Goal: Transaction & Acquisition: Subscribe to service/newsletter

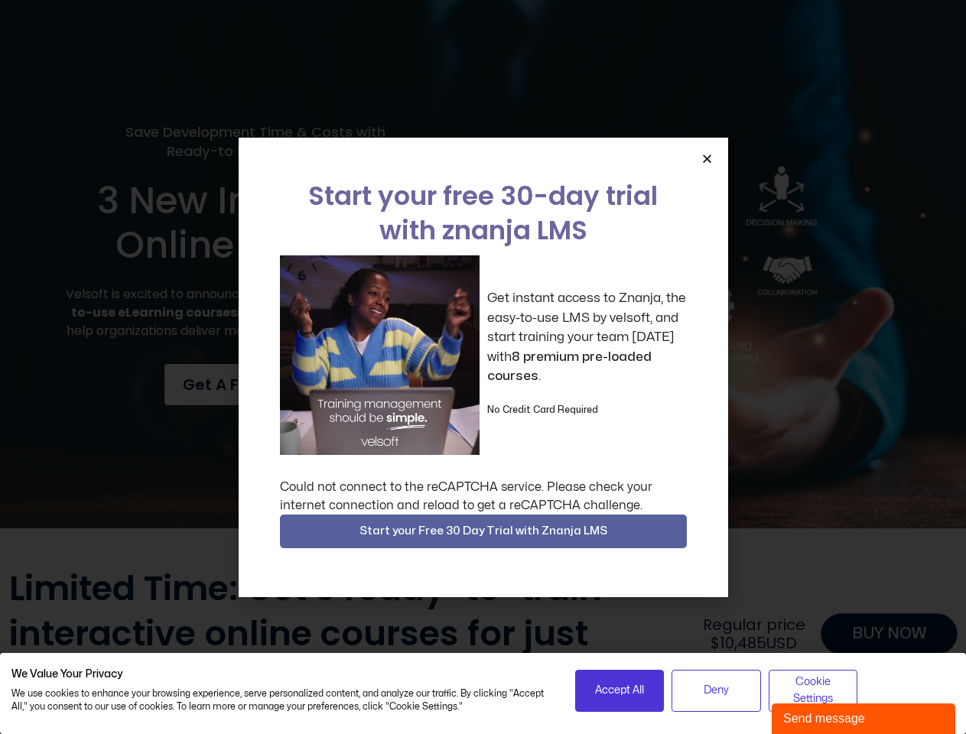
click at [482, 367] on div "Get instant access to Znanja, the easy-to-use LMS by velsoft, and start trainin…" at bounding box center [483, 355] width 407 height 200
click at [706, 158] on icon "Close" at bounding box center [706, 158] width 11 height 11
click at [483, 531] on span "Start your Free 30 Day Trial with Znanja LMS" at bounding box center [483, 531] width 248 height 18
click at [619, 690] on span "Accept All" at bounding box center [619, 690] width 49 height 17
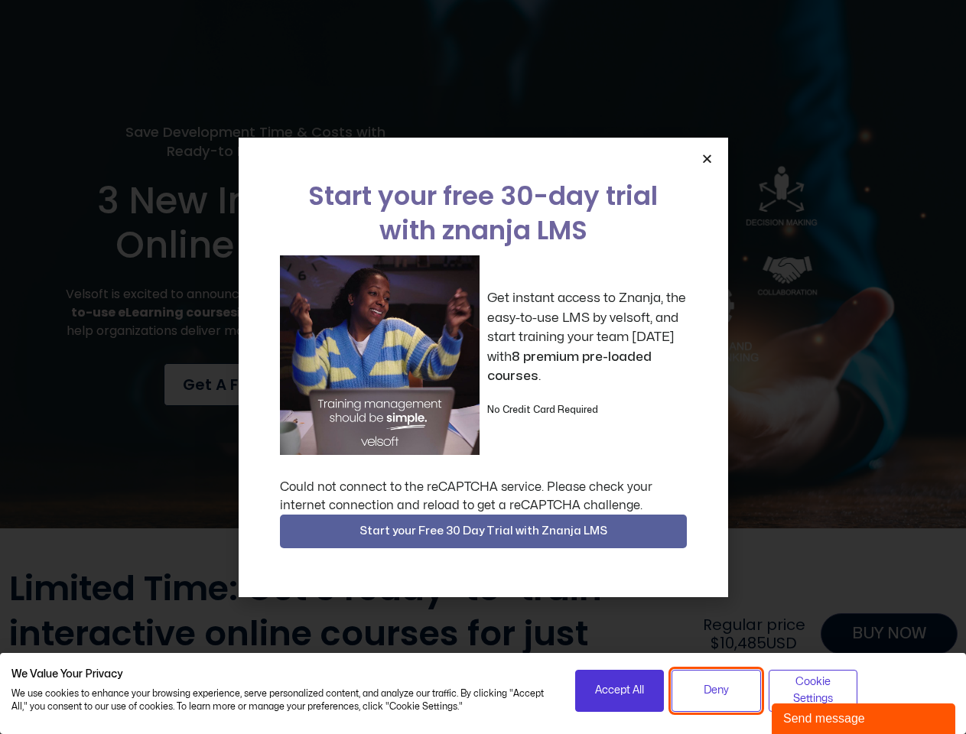
click at [716, 690] on span "Deny" at bounding box center [715, 690] width 25 height 17
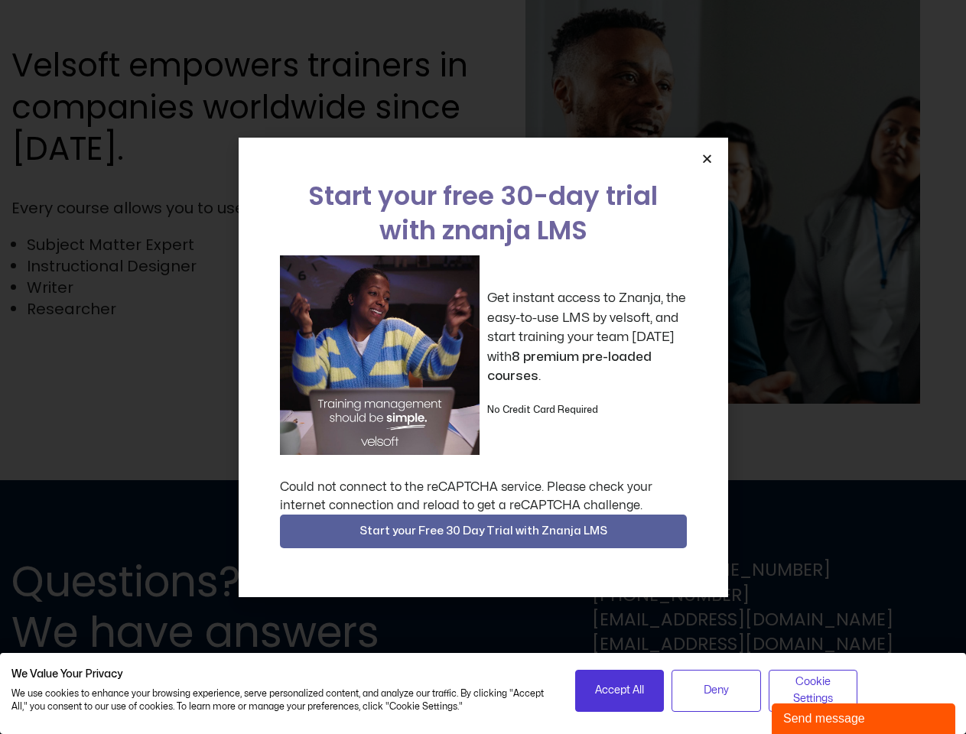
click at [482, 367] on div "Get instant access to Znanja, the easy-to-use LMS by velsoft, and start trainin…" at bounding box center [483, 355] width 407 height 200
click at [706, 158] on icon "Close" at bounding box center [706, 158] width 11 height 11
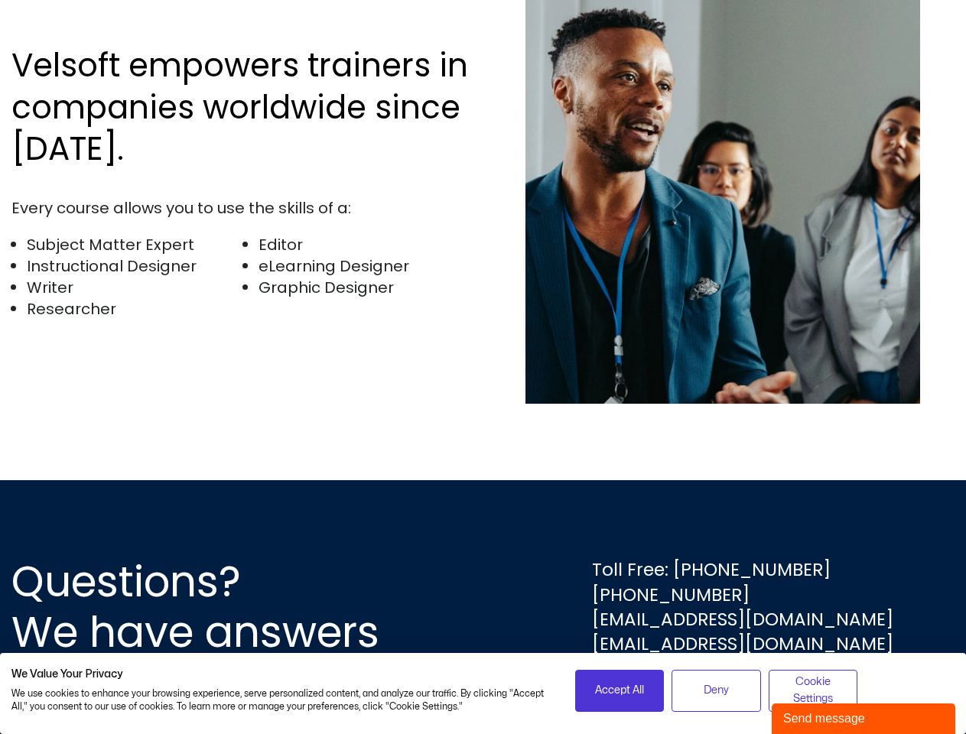
click at [483, 531] on div "Questions? We have answers Toll Free: [PHONE_NUMBER] [PHONE_NUMBER] [EMAIL_ADDR…" at bounding box center [483, 607] width 966 height 254
click at [619, 690] on span "Accept All" at bounding box center [619, 690] width 49 height 17
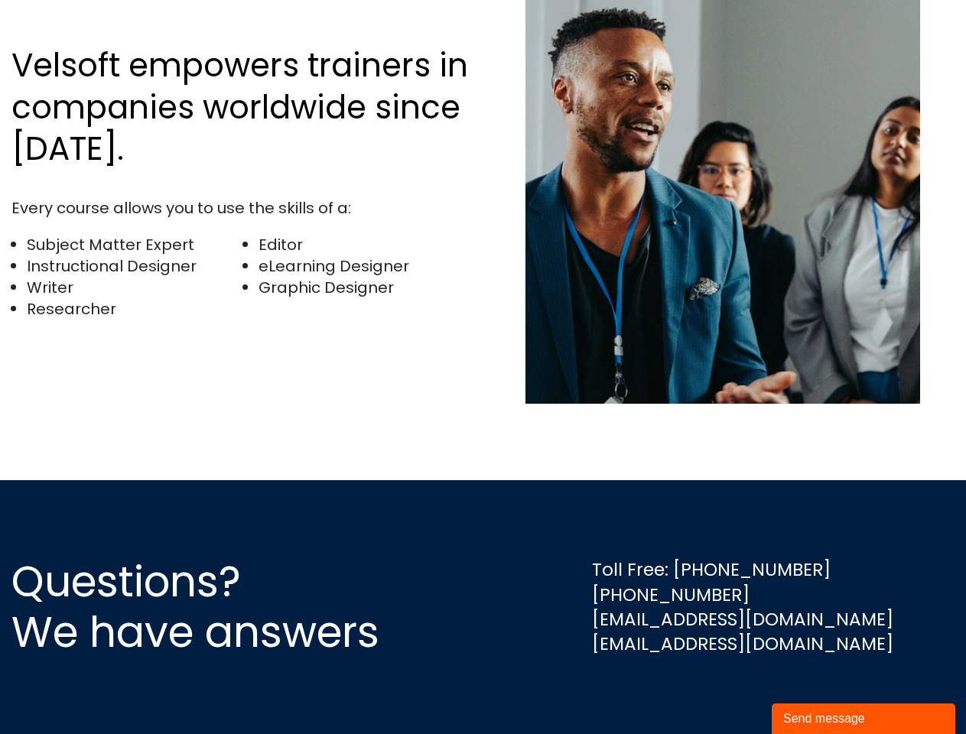
click at [716, 690] on div "Questions? We have answers Toll Free: [PHONE_NUMBER] [PHONE_NUMBER] [EMAIL_ADDR…" at bounding box center [483, 607] width 966 height 254
click at [813, 690] on div "Questions? We have answers Toll Free: [PHONE_NUMBER] [PHONE_NUMBER] [EMAIL_ADDR…" at bounding box center [483, 607] width 966 height 254
click at [863, 719] on div "Send message" at bounding box center [863, 718] width 161 height 18
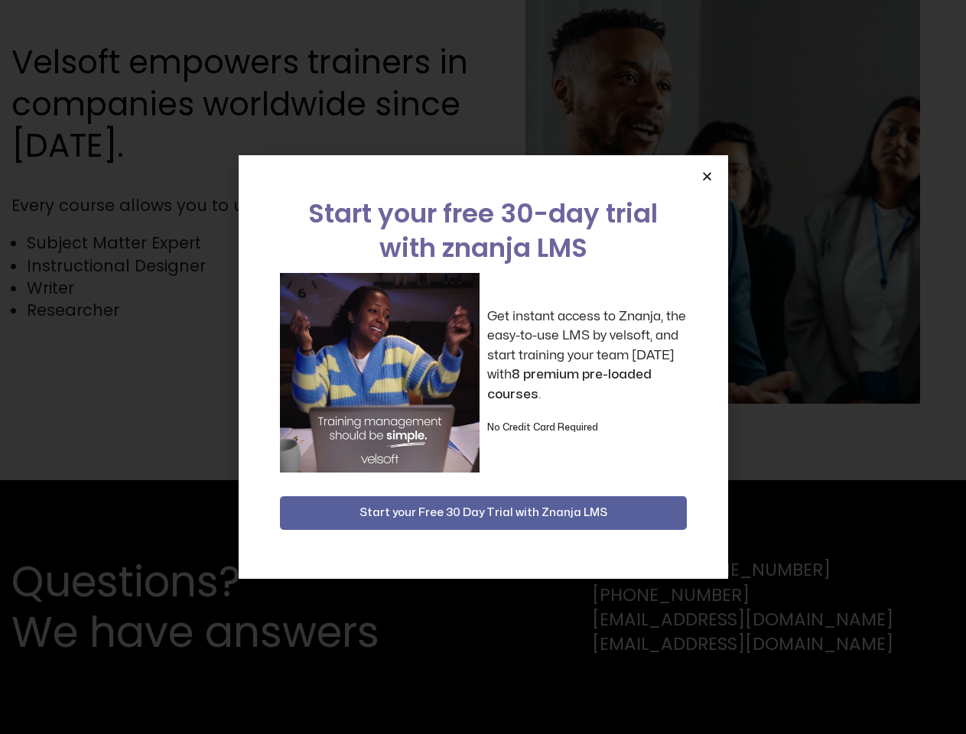
scroll to position [3346, 0]
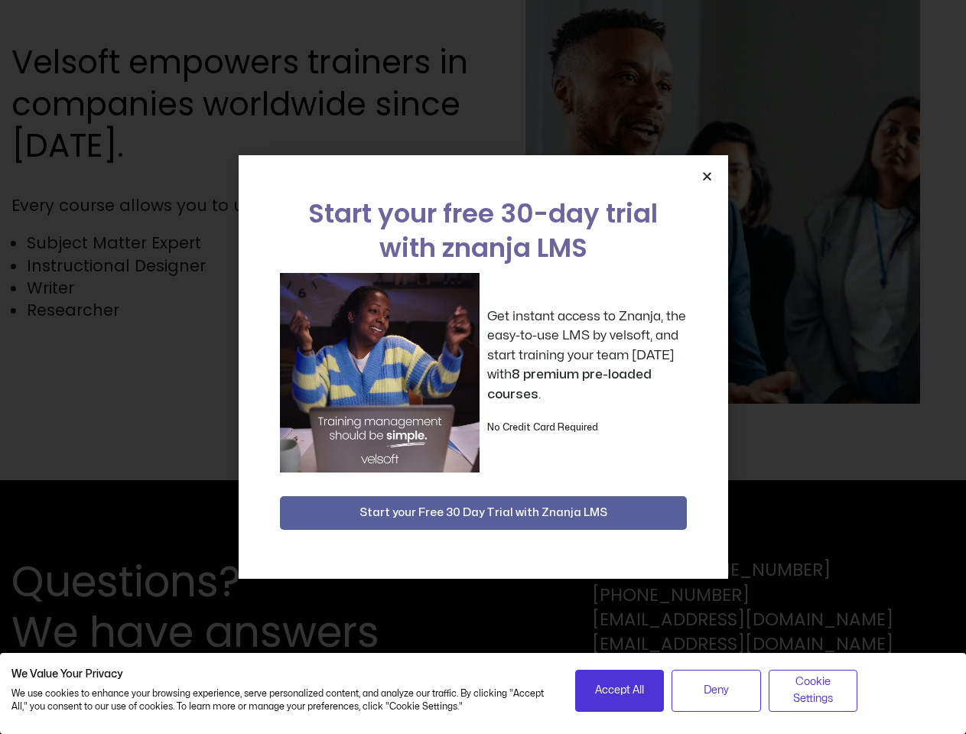
click at [482, 367] on div "Get instant access to Znanja, the easy-to-use LMS by velsoft, and start trainin…" at bounding box center [483, 373] width 407 height 200
click at [706, 176] on icon "Close" at bounding box center [706, 175] width 11 height 11
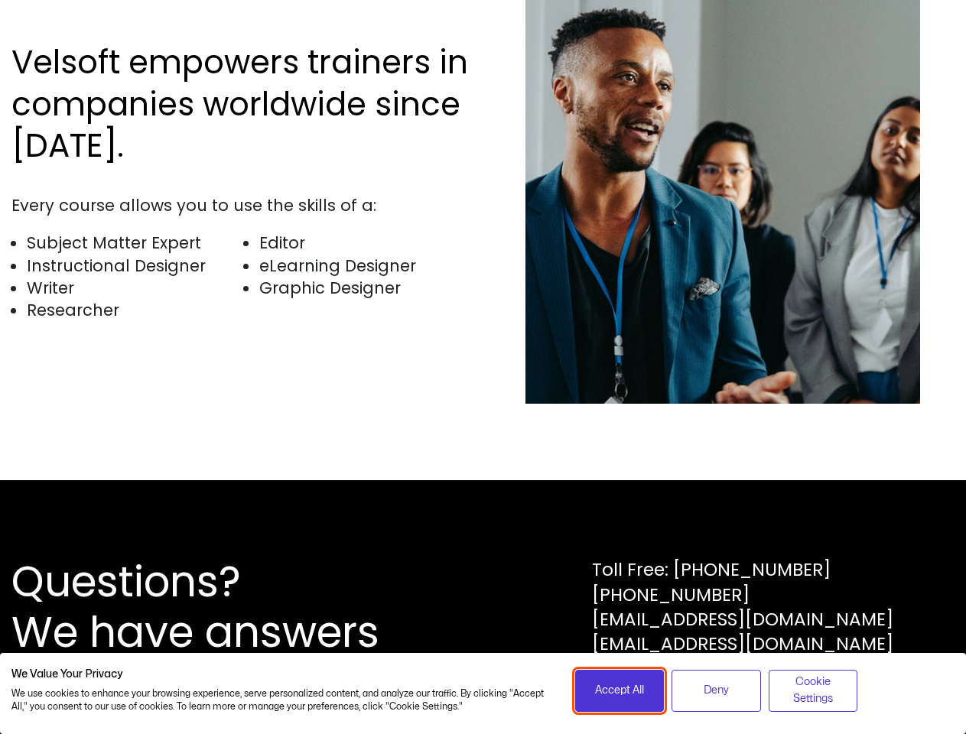
click at [619, 690] on span "Accept All" at bounding box center [619, 690] width 49 height 17
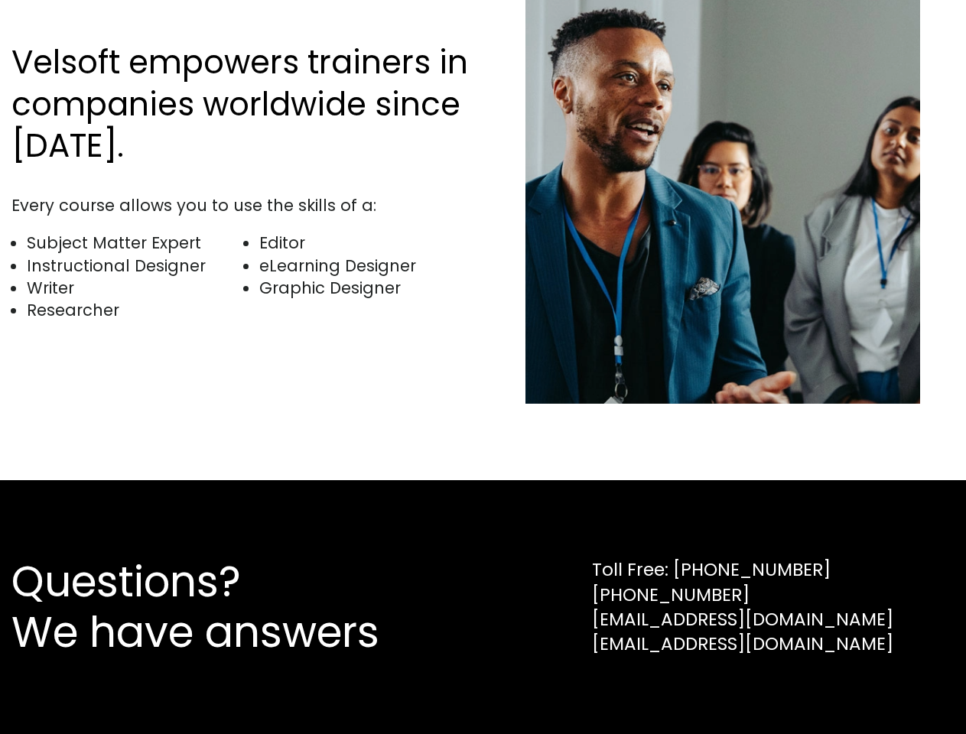
click at [716, 690] on div "Questions? We have answers Toll Free: [PHONE_NUMBER] [PHONE_NUMBER] [EMAIL_ADDR…" at bounding box center [483, 607] width 966 height 254
click at [813, 690] on div "Questions? We have answers Toll Free: [PHONE_NUMBER] [PHONE_NUMBER] [EMAIL_ADDR…" at bounding box center [483, 607] width 966 height 254
